Goal: Transaction & Acquisition: Book appointment/travel/reservation

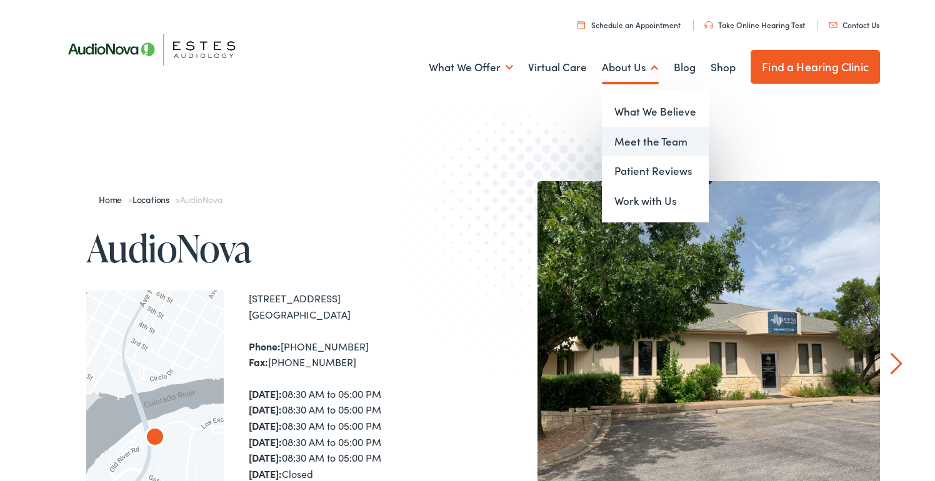
click at [641, 136] on link "Meet the Team" at bounding box center [655, 142] width 107 height 30
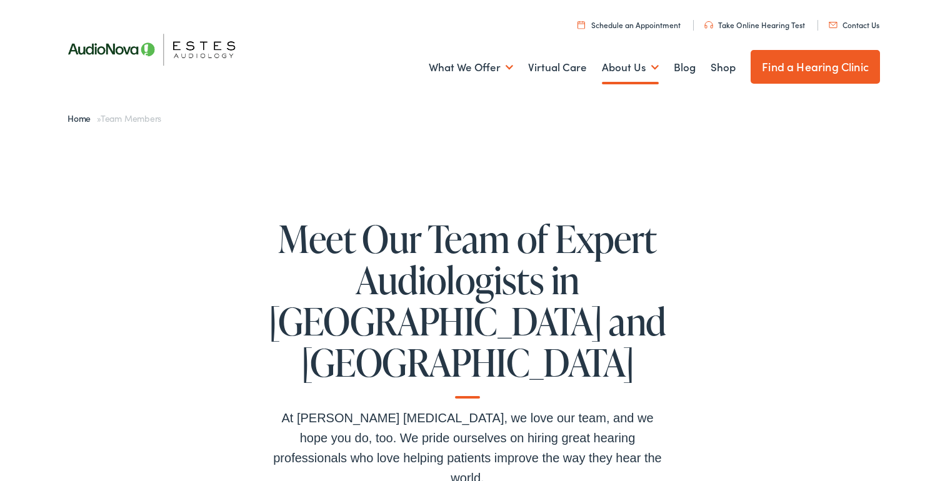
click at [631, 24] on link "Schedule an Appointment" at bounding box center [629, 24] width 103 height 11
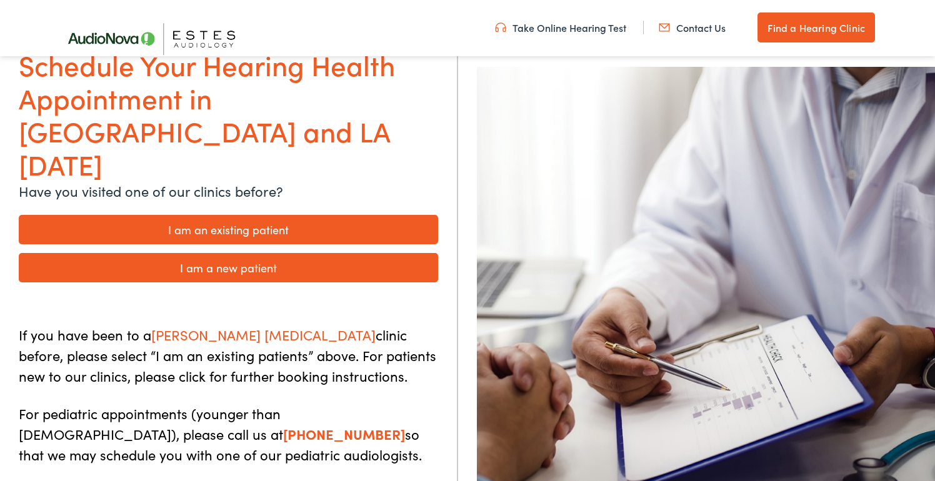
scroll to position [134, 0]
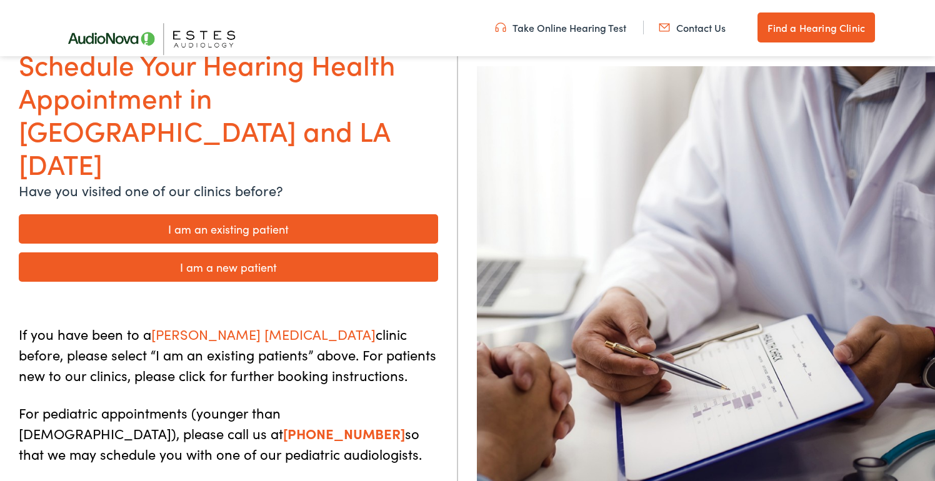
click at [314, 214] on link "I am an existing patient" at bounding box center [229, 228] width 420 height 29
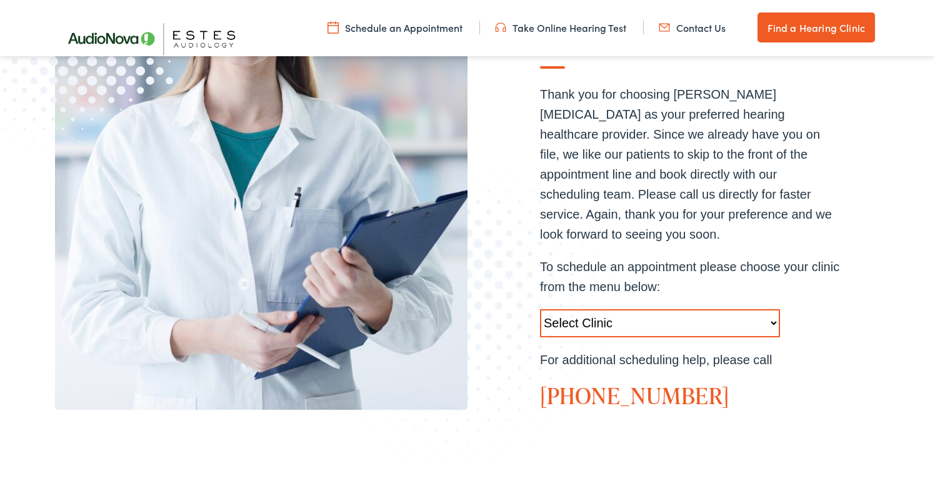
scroll to position [325, 0]
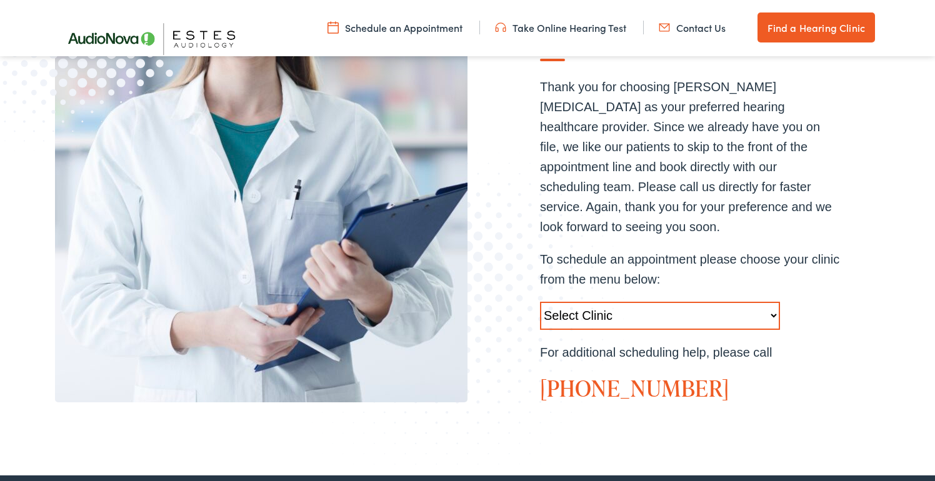
click at [646, 305] on select "Select Clinic Austin-TX-AudioNova 1206 W. 38th Street Boerne-TX-AudioNova 1112 …" at bounding box center [660, 316] width 240 height 28
select select "https://hearlifeagain.alpacaaudiology.com/locations/marble-falls/"
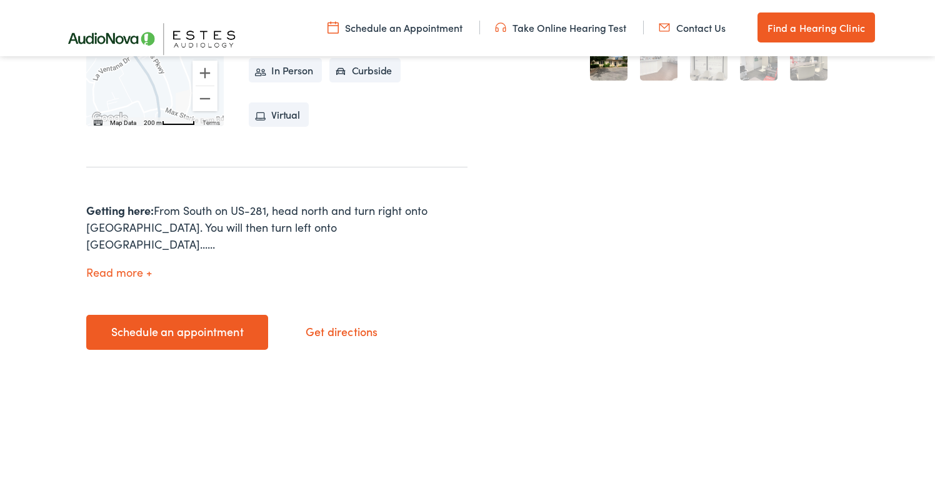
scroll to position [486, 0]
click at [237, 315] on link "Schedule an appointment" at bounding box center [177, 332] width 182 height 35
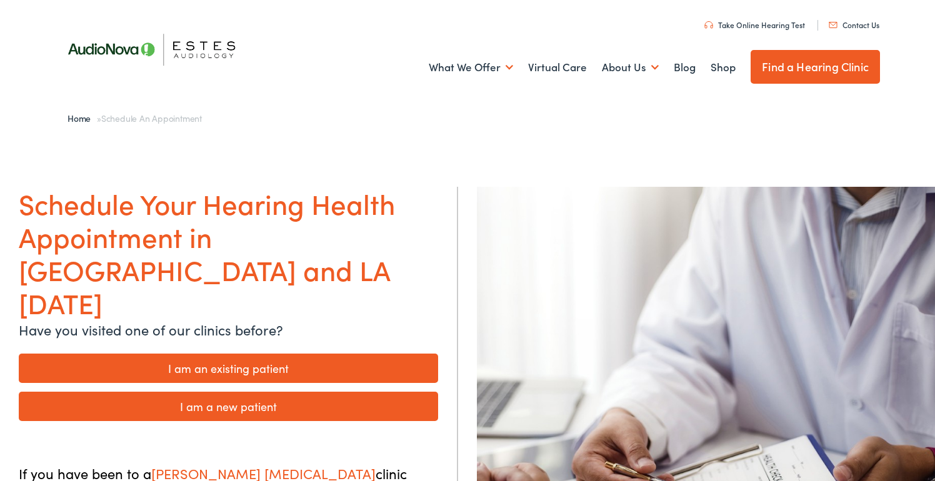
click at [251, 354] on link "I am an existing patient" at bounding box center [229, 368] width 420 height 29
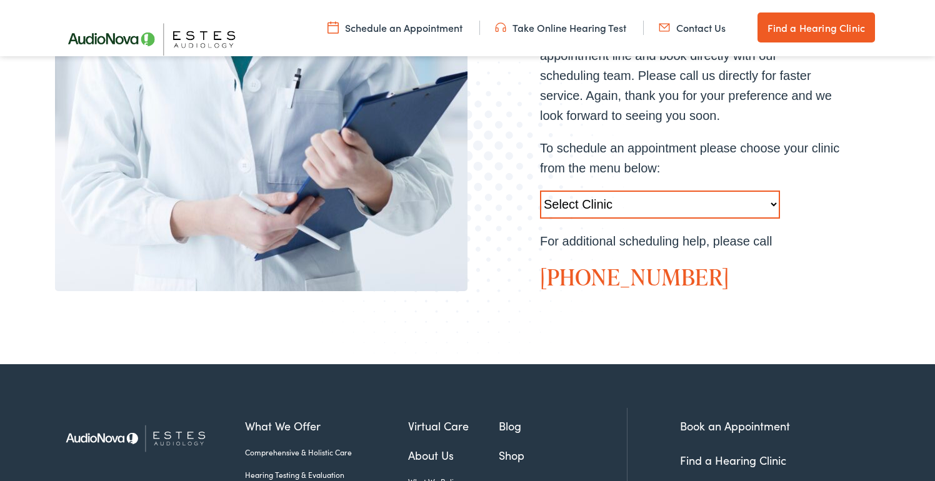
scroll to position [475, 0]
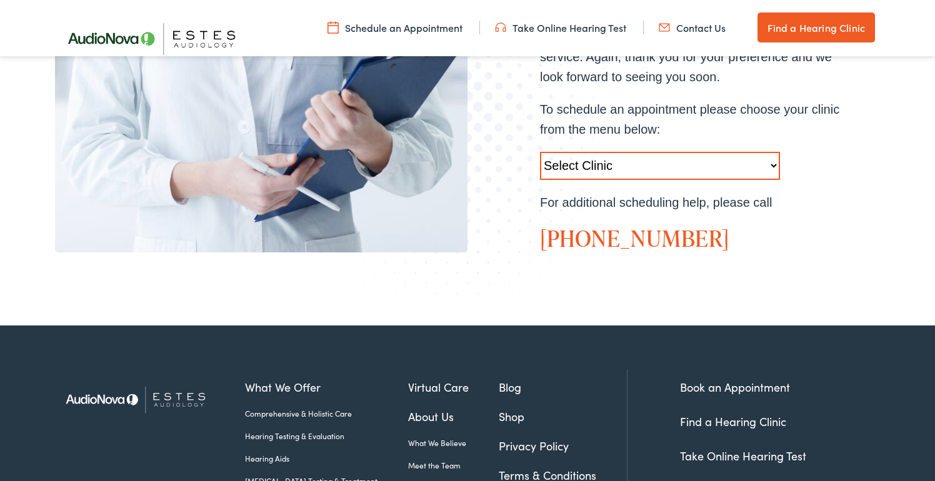
select select "[URL][DOMAIN_NAME]"
